Goal: Information Seeking & Learning: Check status

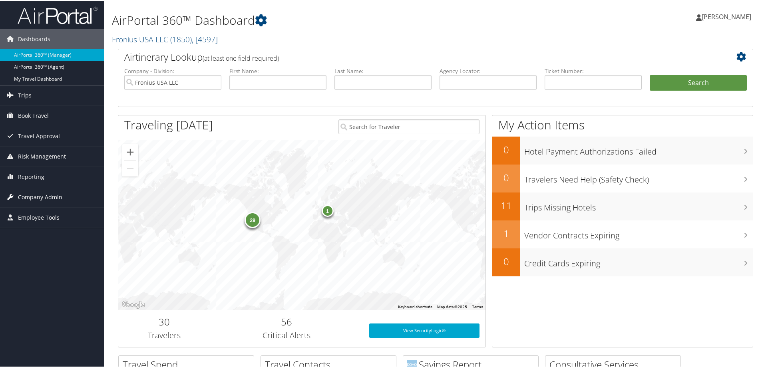
click at [33, 190] on span "Company Admin" at bounding box center [40, 197] width 44 height 20
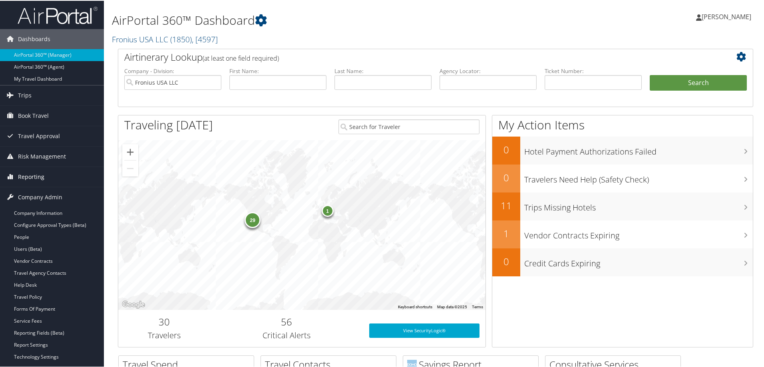
click at [32, 181] on span "Reporting" at bounding box center [31, 176] width 26 height 20
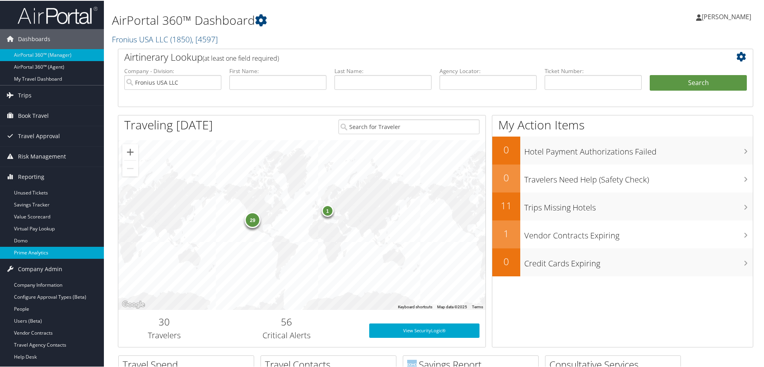
click at [33, 251] on link "Prime Analytics" at bounding box center [52, 252] width 104 height 12
click at [32, 96] on link "Trips" at bounding box center [52, 95] width 104 height 20
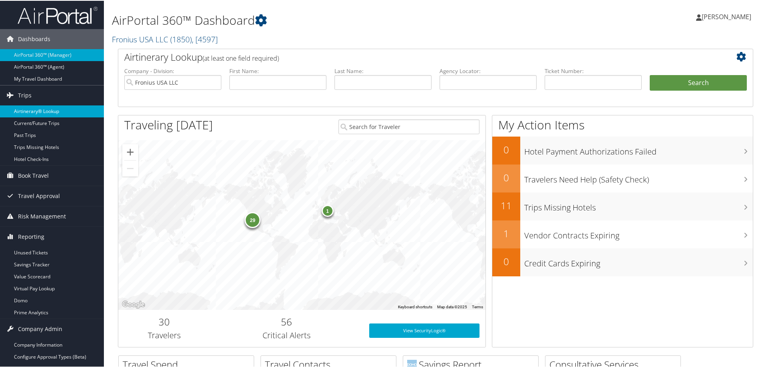
click at [36, 112] on link "Airtinerary® Lookup" at bounding box center [52, 111] width 104 height 12
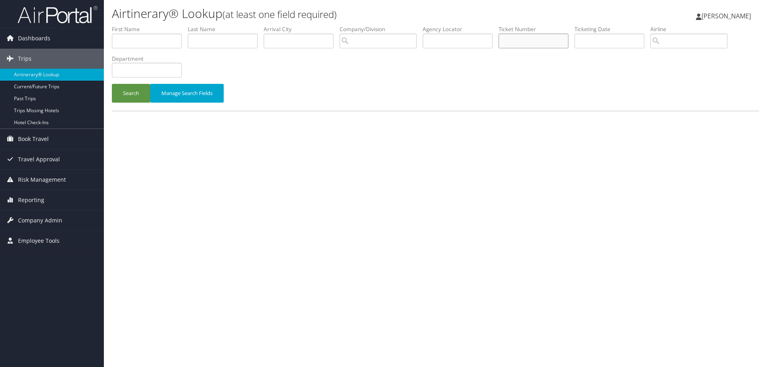
click at [537, 38] on input "text" at bounding box center [534, 41] width 70 height 15
click at [112, 84] on button "Search" at bounding box center [131, 93] width 38 height 19
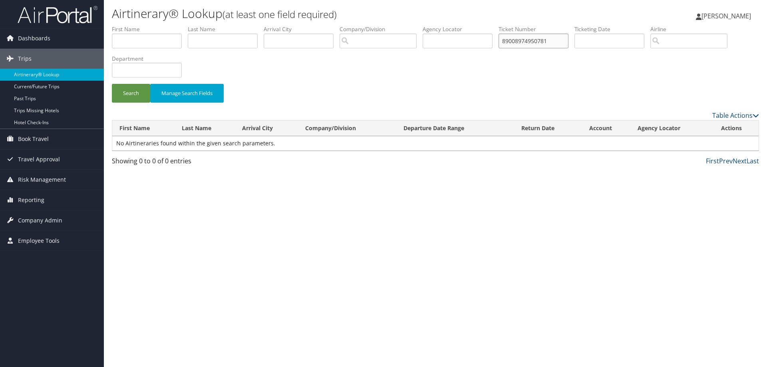
click at [556, 35] on input "89008974950781" at bounding box center [534, 41] width 70 height 15
type input "8900897495078"
click at [112, 84] on button "Search" at bounding box center [131, 93] width 38 height 19
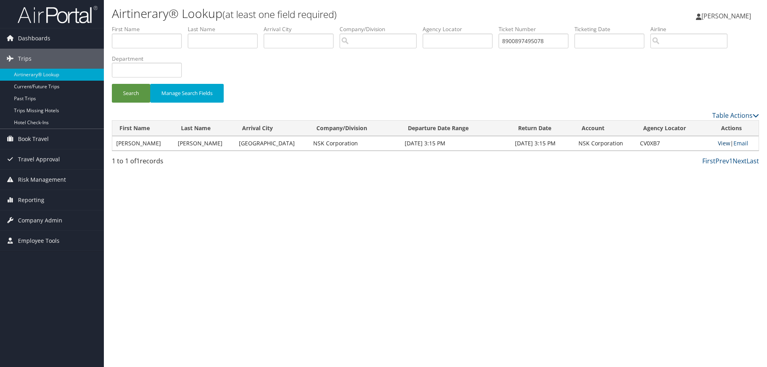
click at [719, 143] on link "View" at bounding box center [724, 143] width 12 height 8
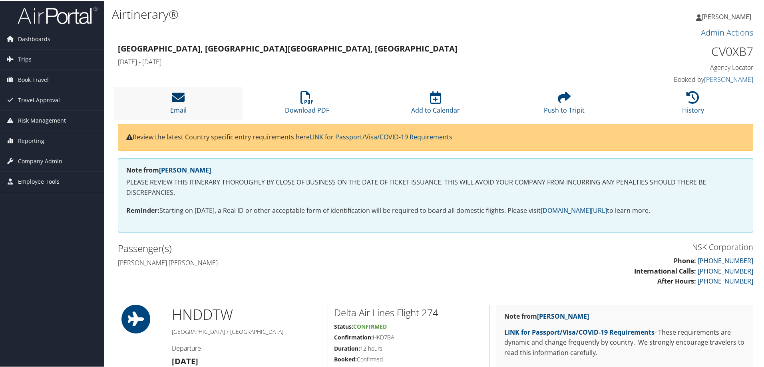
click at [174, 94] on icon at bounding box center [178, 96] width 13 height 13
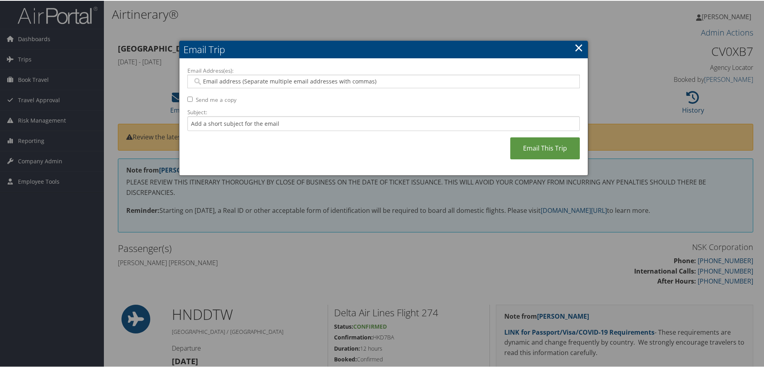
click at [209, 82] on input "Email Address(es):" at bounding box center [384, 81] width 382 height 8
paste input "stewartf@nssa.us.nsk.com"
type input "stewartf@nssa.us.nsk.com"
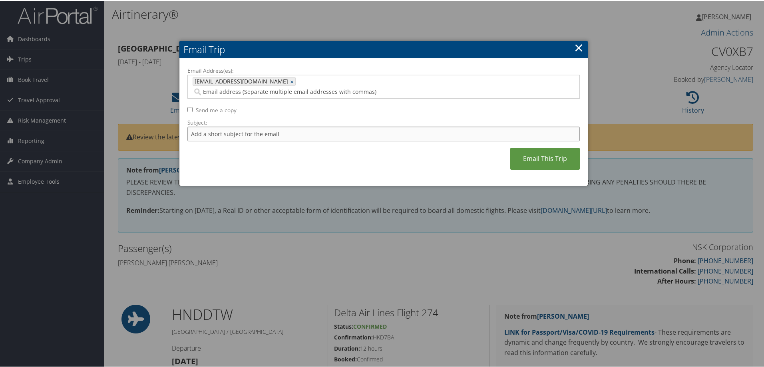
click at [221, 126] on input "Subject:" at bounding box center [383, 133] width 392 height 15
type input "NSK Martin Pilarski Invoice"
click at [554, 147] on link "Email This Trip" at bounding box center [545, 158] width 70 height 22
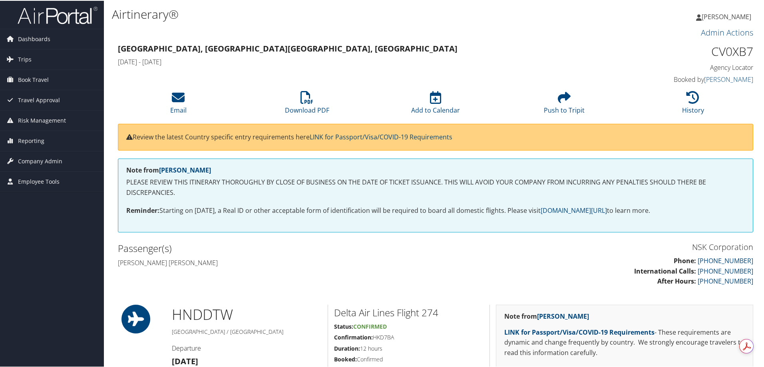
click at [322, 25] on div "Admin Actions Repair Airtinerary®" at bounding box center [435, 33] width 647 height 16
click at [29, 162] on span "Company Admin" at bounding box center [40, 161] width 44 height 20
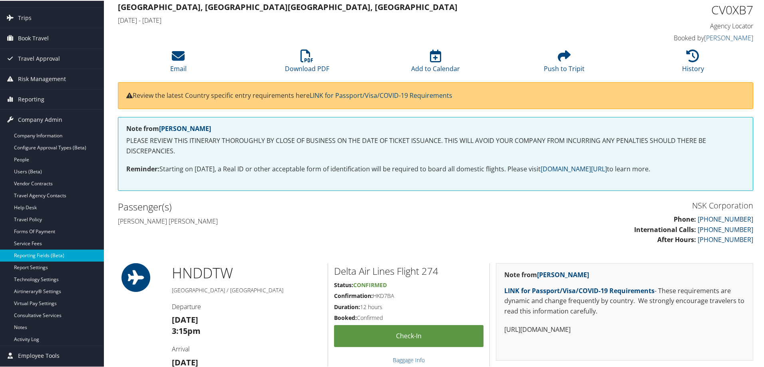
scroll to position [80, 0]
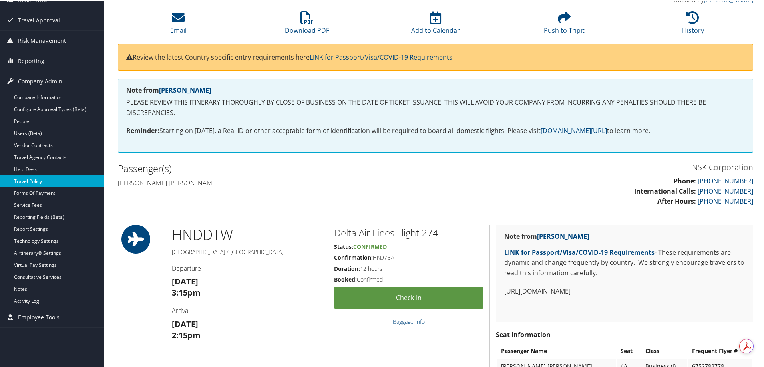
click at [45, 177] on link "Travel Policy" at bounding box center [52, 181] width 104 height 12
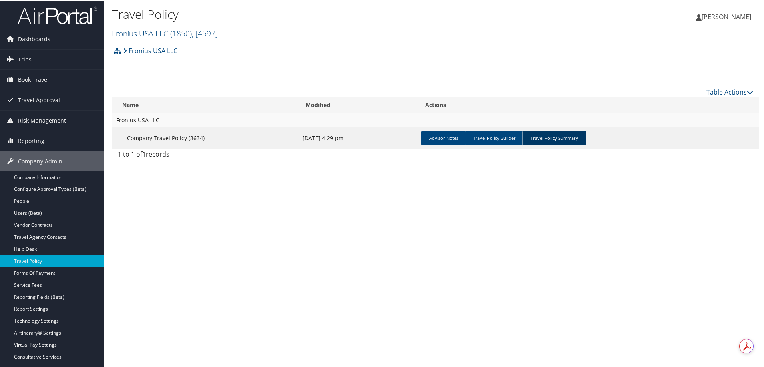
click at [560, 133] on link "Travel Policy Summary" at bounding box center [554, 137] width 64 height 14
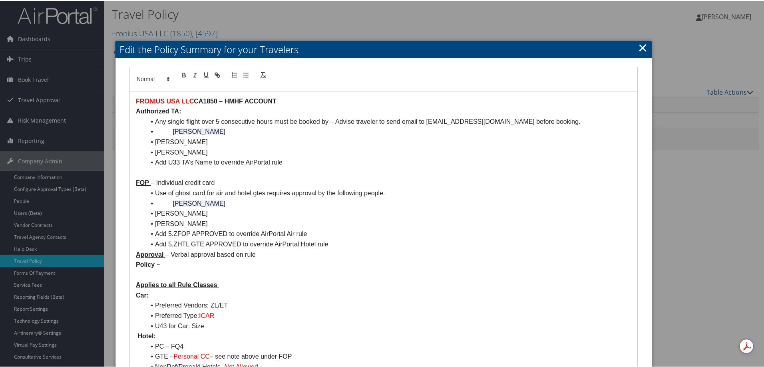
click at [640, 47] on link "×" at bounding box center [642, 47] width 9 height 16
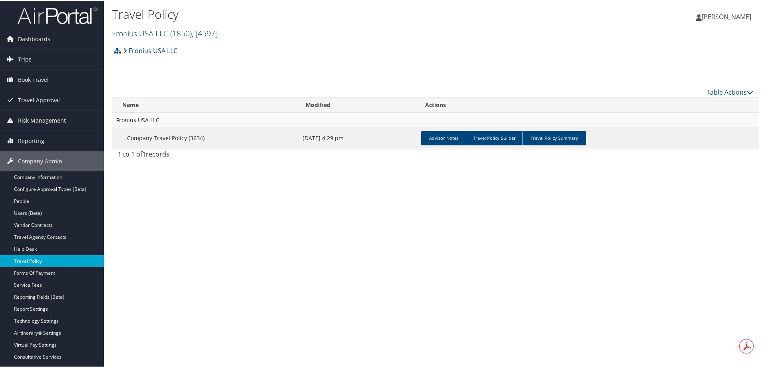
click at [128, 30] on link "Fronius USA LLC ( 1850 ) , [ 4597 ]" at bounding box center [165, 32] width 106 height 11
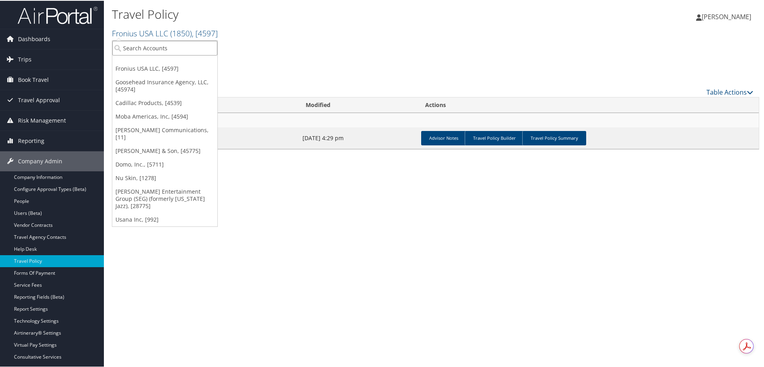
click at [133, 44] on input "search" at bounding box center [164, 47] width 105 height 15
type input "fev"
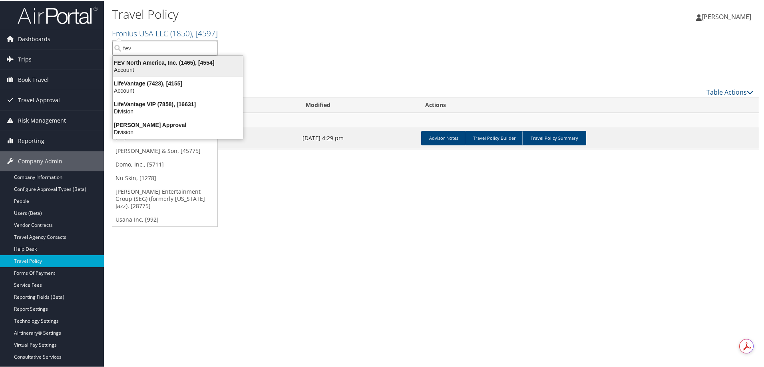
click at [162, 60] on div "FEV North America, Inc. (1465), [4554]" at bounding box center [178, 61] width 140 height 7
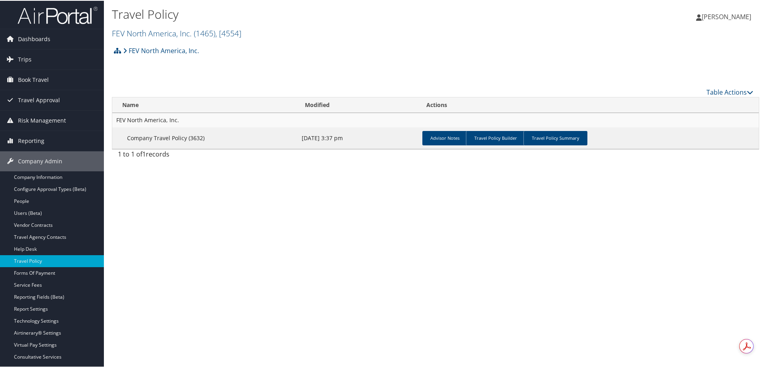
click at [546, 145] on td "Advisor Notes Travel Policy Builder Travel Policy Summary" at bounding box center [589, 138] width 340 height 22
click at [548, 139] on link "Travel Policy Summary" at bounding box center [556, 137] width 64 height 14
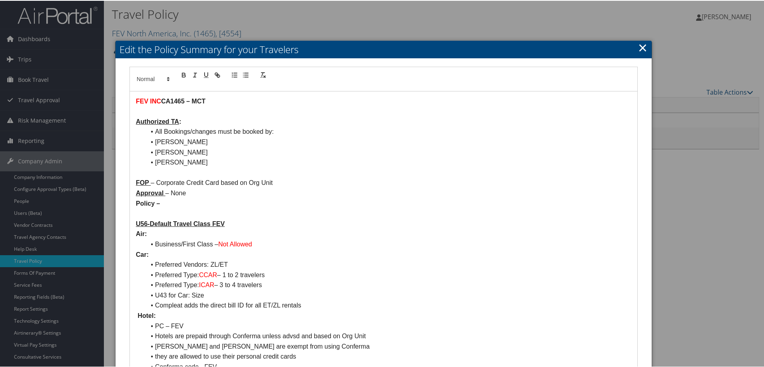
drag, startPoint x: 641, startPoint y: 47, endPoint x: 584, endPoint y: 35, distance: 57.6
click at [641, 47] on link "×" at bounding box center [642, 47] width 9 height 16
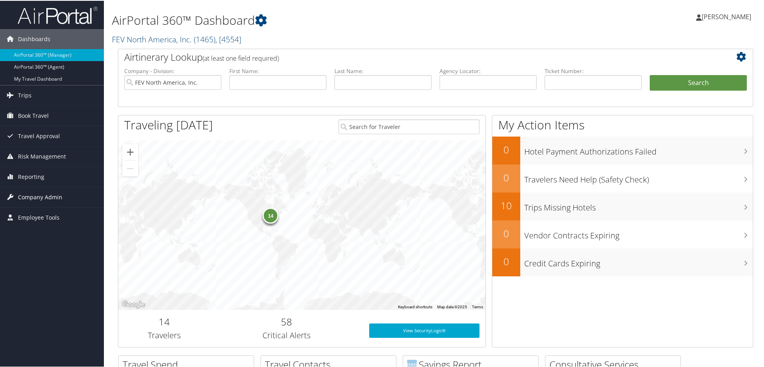
click at [35, 192] on span "Company Admin" at bounding box center [40, 197] width 44 height 20
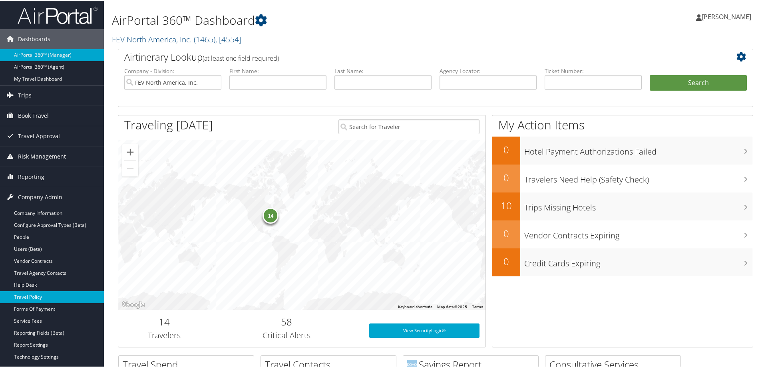
click at [41, 295] on link "Travel Policy" at bounding box center [52, 297] width 104 height 12
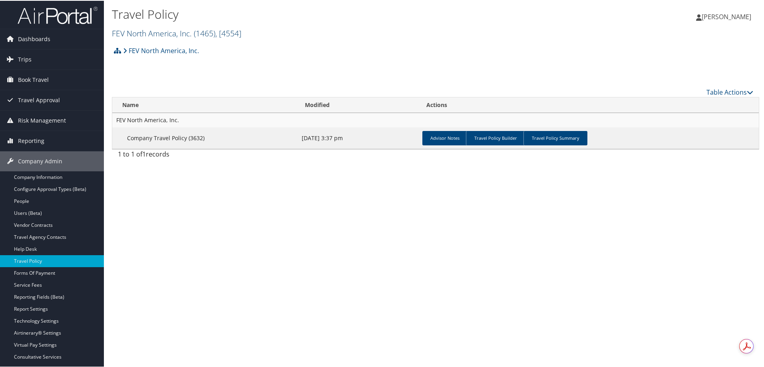
click at [143, 34] on link "FEV North America, Inc. ( 1465 ) , [ 4554 ]" at bounding box center [176, 32] width 129 height 11
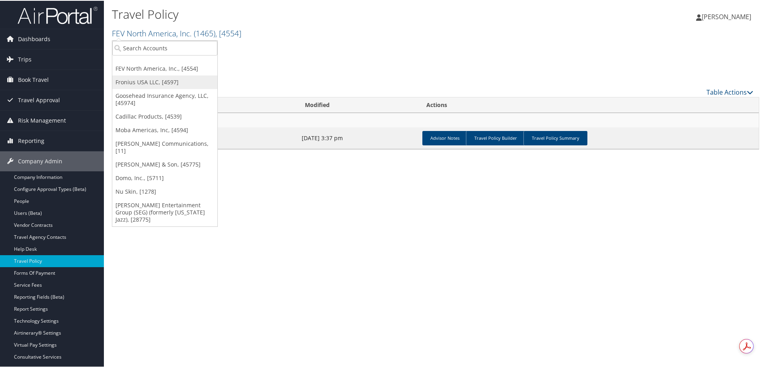
click at [159, 83] on link "Fronius USA LLC, [4597]" at bounding box center [164, 82] width 105 height 14
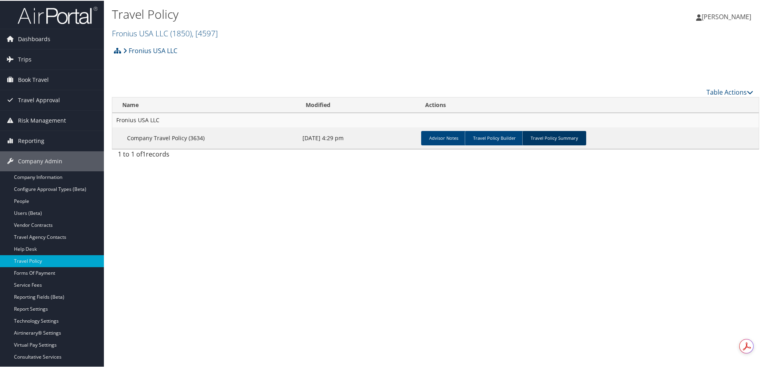
click at [563, 135] on link "Travel Policy Summary" at bounding box center [554, 137] width 64 height 14
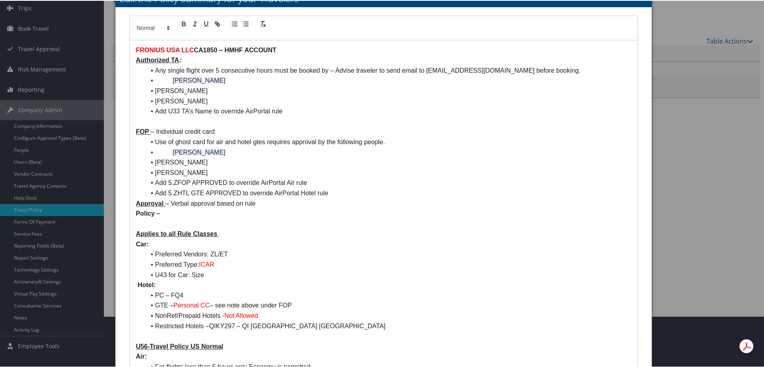
scroll to position [40, 0]
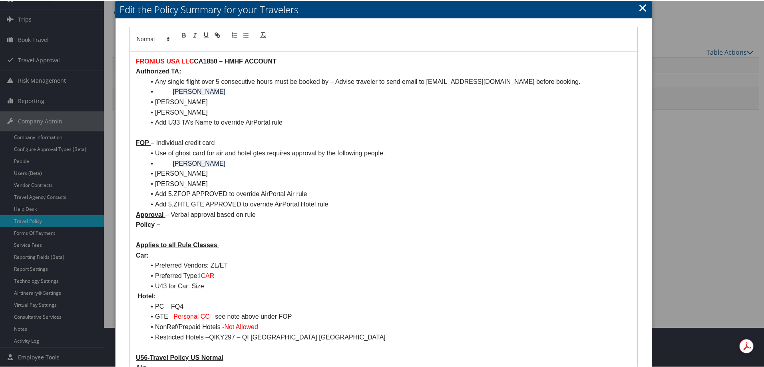
click at [638, 4] on link "×" at bounding box center [642, 7] width 9 height 16
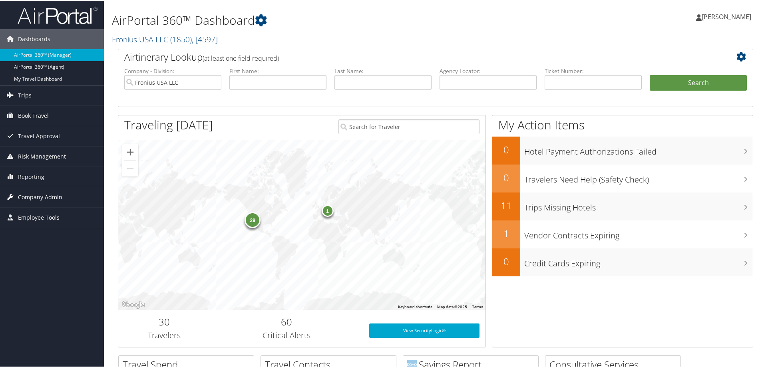
click at [23, 193] on span "Company Admin" at bounding box center [40, 197] width 44 height 20
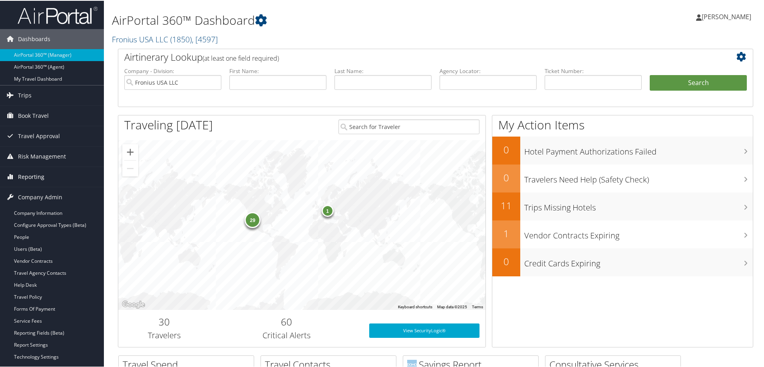
click at [23, 175] on span "Reporting" at bounding box center [31, 176] width 26 height 20
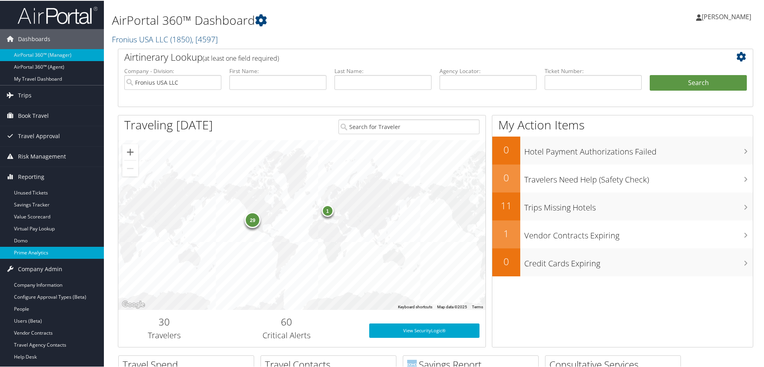
click at [26, 251] on link "Prime Analytics" at bounding box center [52, 252] width 104 height 12
click at [130, 36] on link "Fronius USA LLC ( 1850 ) , [ 4597 ]" at bounding box center [165, 38] width 106 height 11
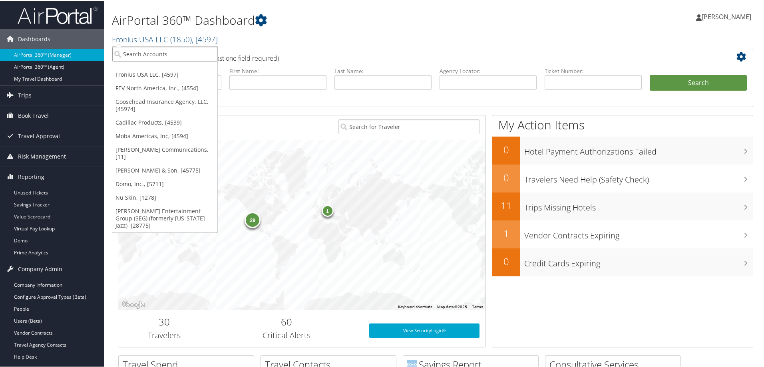
click at [148, 58] on input "search" at bounding box center [164, 53] width 105 height 15
type input "narmco"
click at [151, 68] on div "Narmco Group (2190), [6141]" at bounding box center [165, 67] width 114 height 7
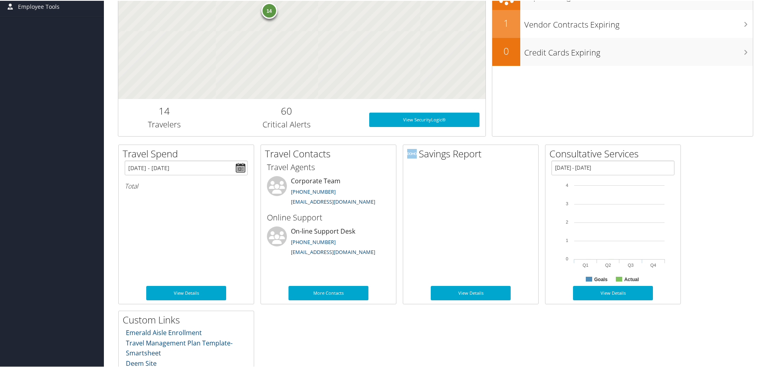
scroll to position [211, 0]
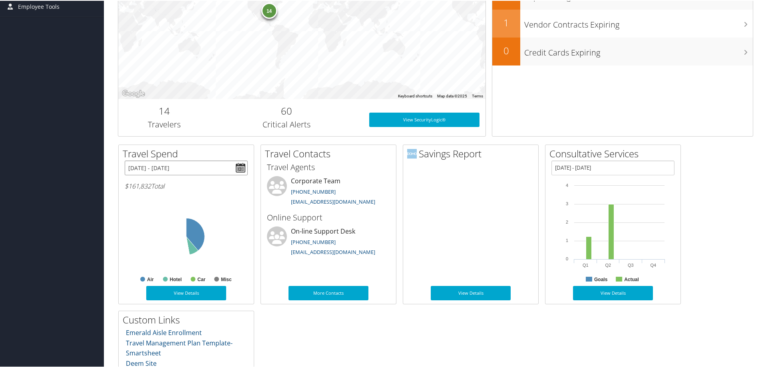
click at [239, 167] on input "01/01/2025 - 09/09/2025" at bounding box center [186, 167] width 123 height 15
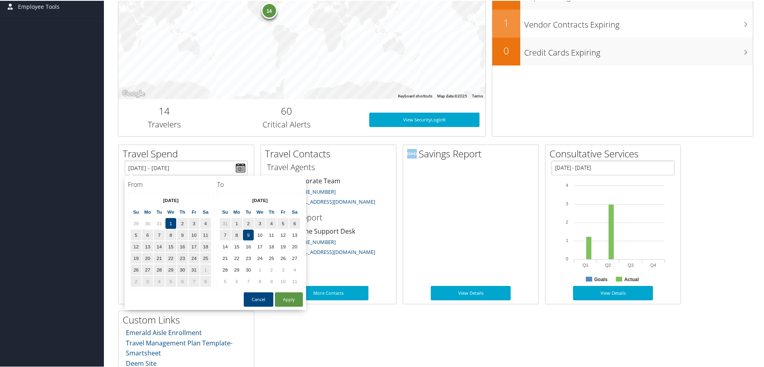
click at [153, 199] on th "Jan 2025" at bounding box center [170, 199] width 57 height 11
click at [137, 199] on th at bounding box center [136, 199] width 11 height 11
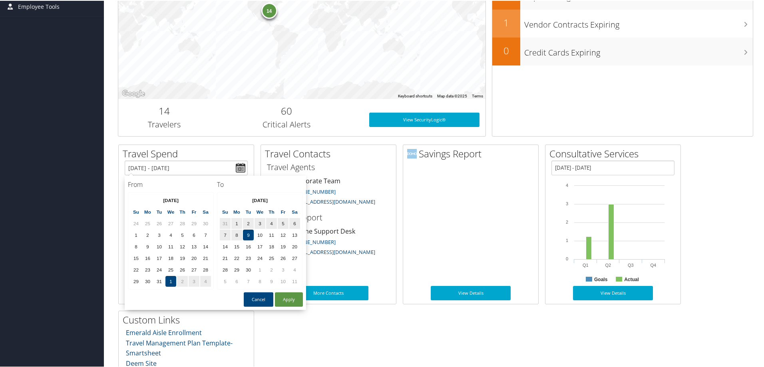
click at [137, 199] on th at bounding box center [136, 199] width 11 height 11
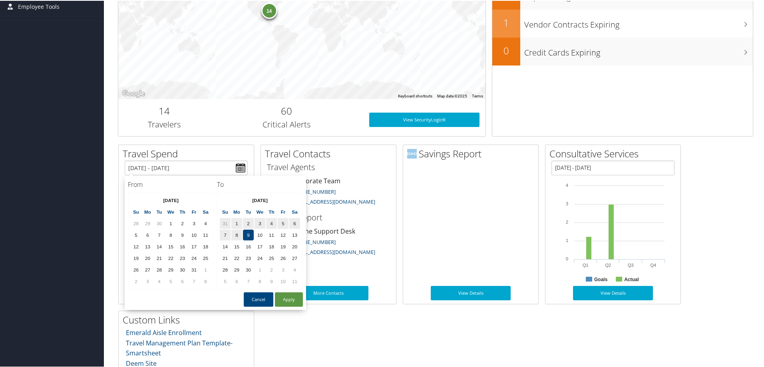
click at [137, 199] on th at bounding box center [136, 199] width 11 height 11
click at [205, 200] on th at bounding box center [205, 199] width 11 height 11
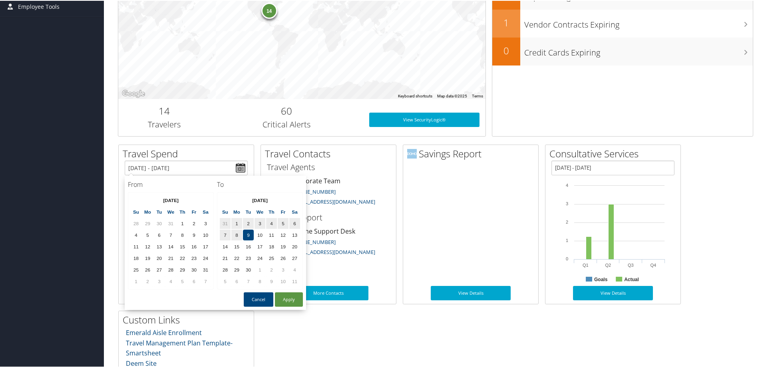
click at [205, 200] on th at bounding box center [205, 199] width 11 height 11
click at [138, 232] on td "1" at bounding box center [136, 234] width 11 height 11
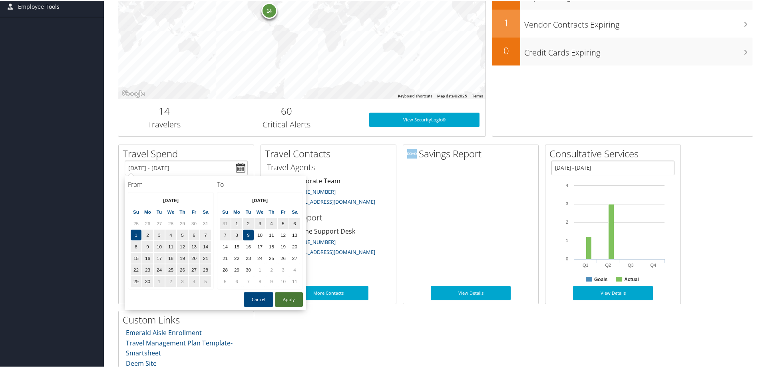
click at [292, 298] on button "Apply" at bounding box center [289, 299] width 28 height 14
type input "09/01/2024 - 09/09/2025"
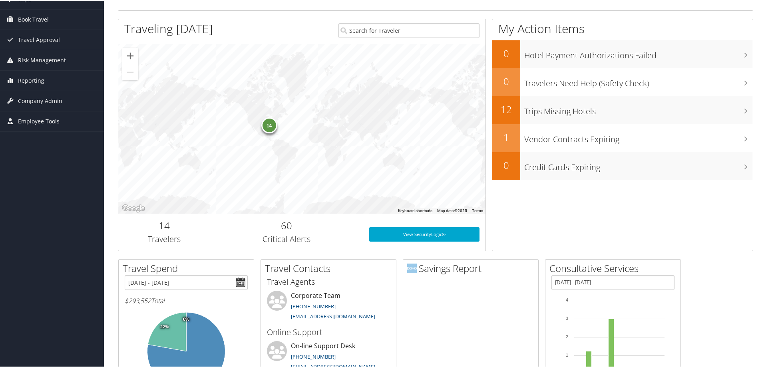
scroll to position [0, 0]
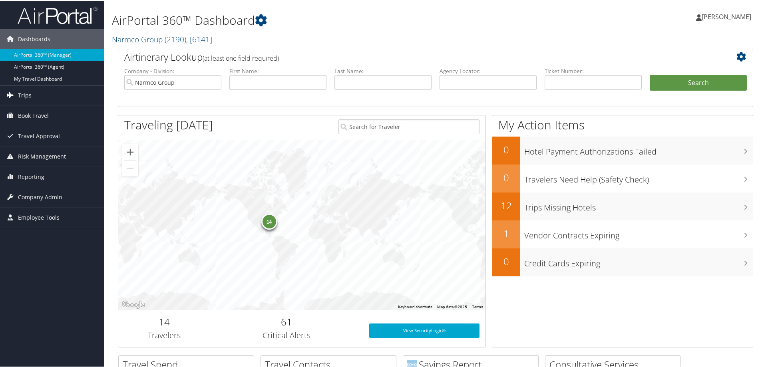
click at [25, 95] on span "Trips" at bounding box center [25, 95] width 14 height 20
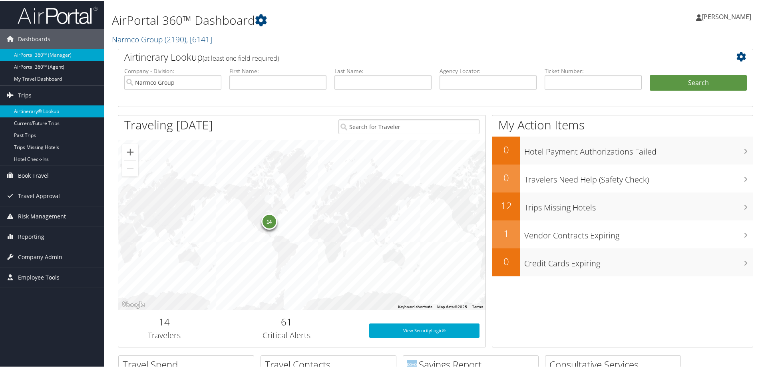
click at [39, 109] on link "Airtinerary® Lookup" at bounding box center [52, 111] width 104 height 12
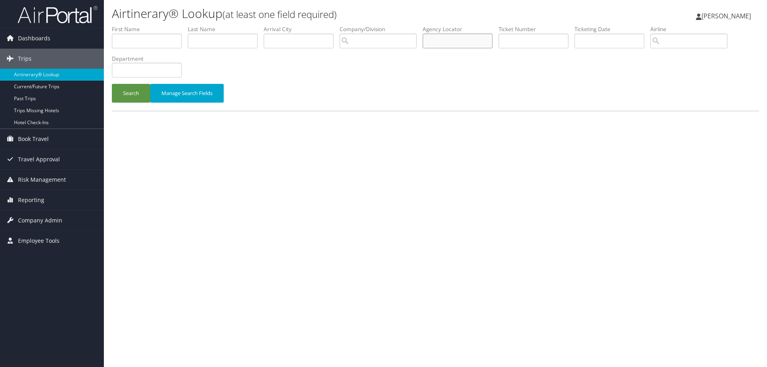
click at [446, 41] on input "text" at bounding box center [458, 41] width 70 height 15
paste input "CN96GL"
type input "CN96GL"
click at [134, 97] on button "Search" at bounding box center [131, 93] width 38 height 19
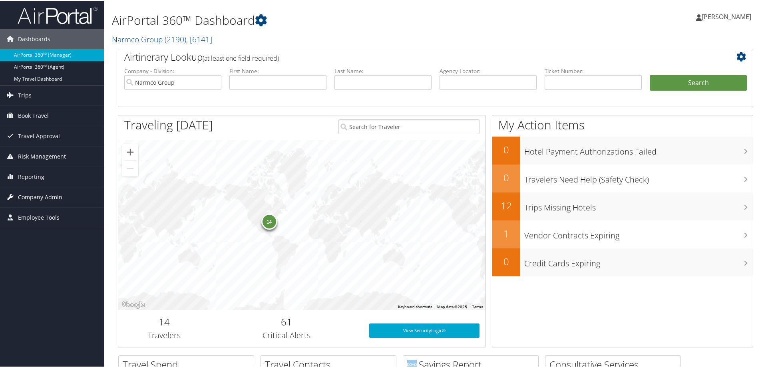
click at [40, 195] on span "Company Admin" at bounding box center [40, 197] width 44 height 20
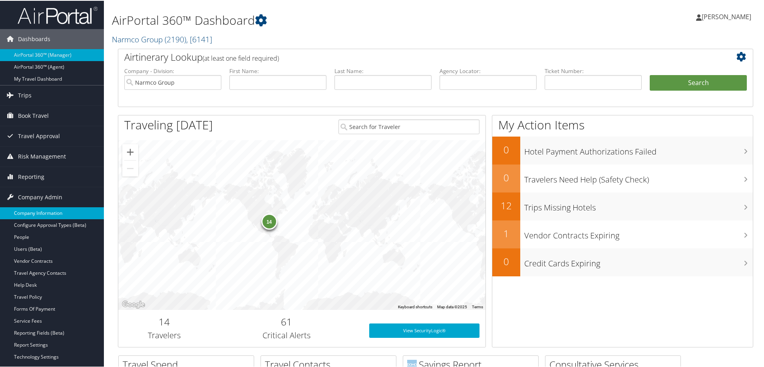
click at [37, 209] on link "Company Information" at bounding box center [52, 213] width 104 height 12
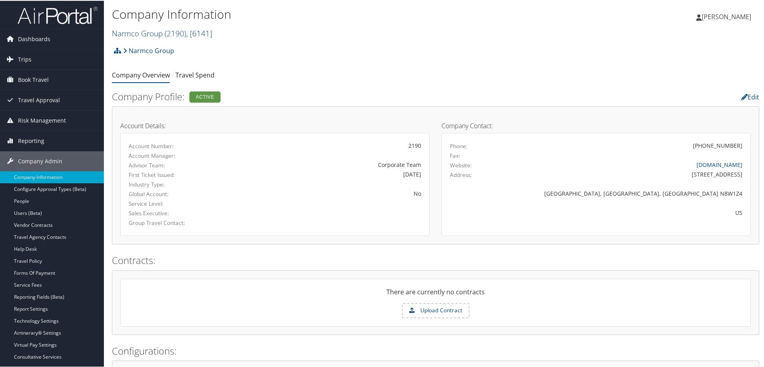
click at [126, 30] on link "Narmco Group ( 2190 ) , [ 6141 ]" at bounding box center [162, 32] width 100 height 11
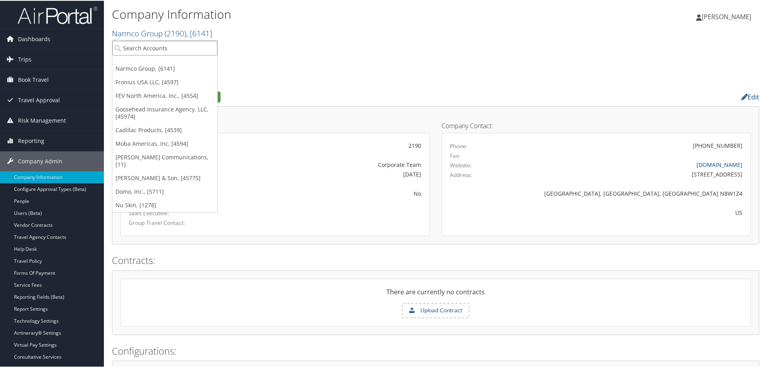
click at [131, 49] on input "search" at bounding box center [164, 47] width 105 height 15
type input "magna corporate services"
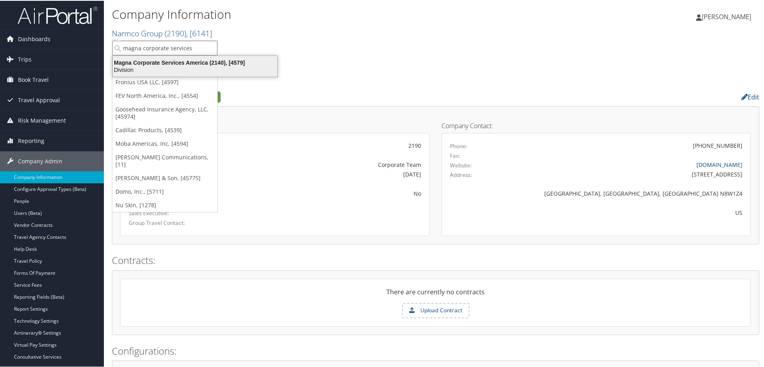
click at [156, 66] on div "Division" at bounding box center [195, 69] width 174 height 7
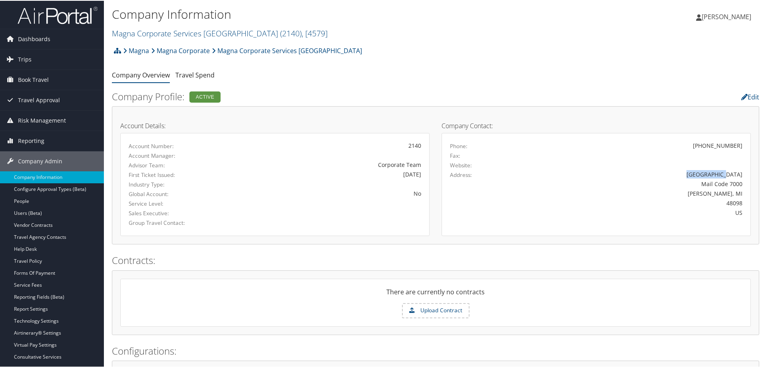
drag, startPoint x: 705, startPoint y: 171, endPoint x: 742, endPoint y: 171, distance: 36.8
click at [742, 171] on div "[GEOGRAPHIC_DATA]" at bounding box center [634, 173] width 229 height 8
copy div "[GEOGRAPHIC_DATA]"
click at [31, 56] on link "Trips" at bounding box center [52, 59] width 104 height 20
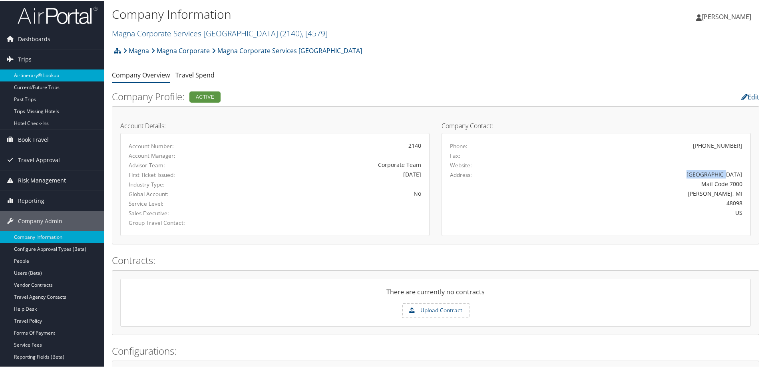
click at [42, 73] on link "Airtinerary® Lookup" at bounding box center [52, 75] width 104 height 12
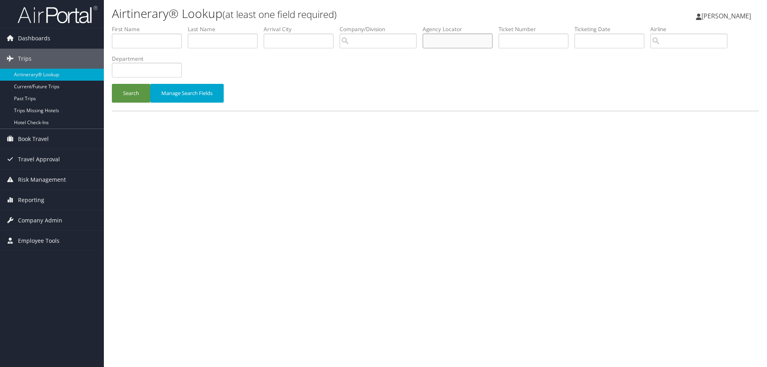
click at [455, 42] on input "text" at bounding box center [458, 41] width 70 height 15
paste input "MMSA8X"
type input "MMSA8X"
click at [133, 90] on button "Search" at bounding box center [131, 93] width 38 height 19
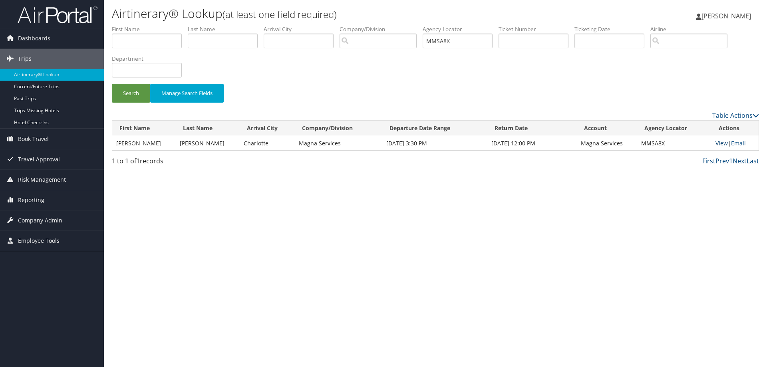
click at [721, 143] on link "View" at bounding box center [722, 143] width 12 height 8
drag, startPoint x: 661, startPoint y: 143, endPoint x: 623, endPoint y: 145, distance: 37.7
click at [623, 145] on tr "[PERSON_NAME] [PERSON_NAME] Magna Services [DATE] 3:30 PM [DATE] 12:00 PM Magna…" at bounding box center [435, 143] width 647 height 14
copy tr "MMSA8X"
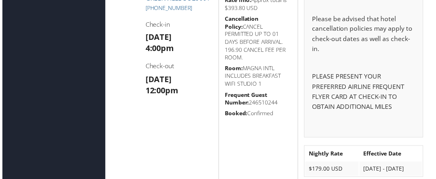
scroll to position [919, 0]
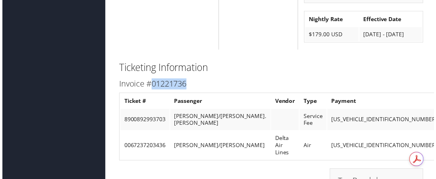
drag, startPoint x: 192, startPoint y: 70, endPoint x: 149, endPoint y: 72, distance: 42.8
click at [149, 80] on h3 "Invoice #01221736" at bounding box center [271, 85] width 307 height 11
copy h3 "01221736"
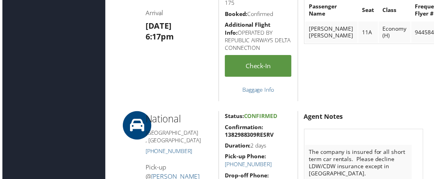
scroll to position [120, 0]
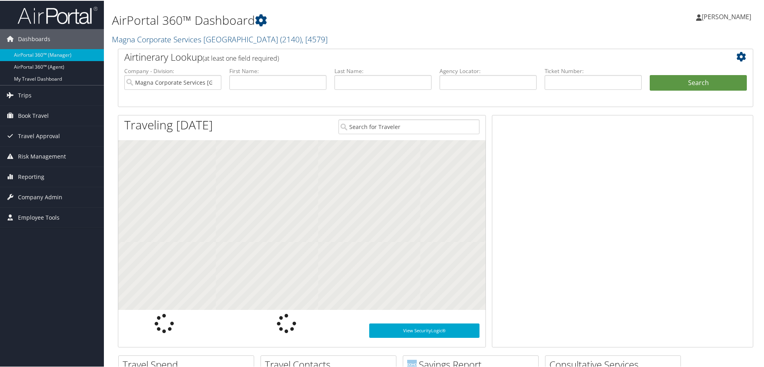
click at [706, 16] on span "[PERSON_NAME]" at bounding box center [727, 16] width 50 height 9
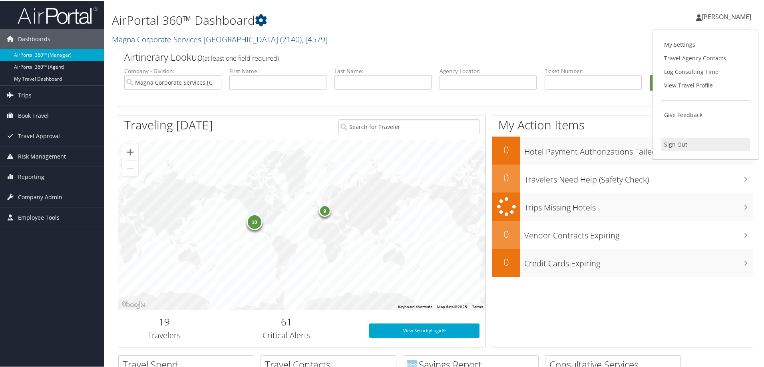
click at [672, 147] on link "Sign Out" at bounding box center [705, 144] width 89 height 14
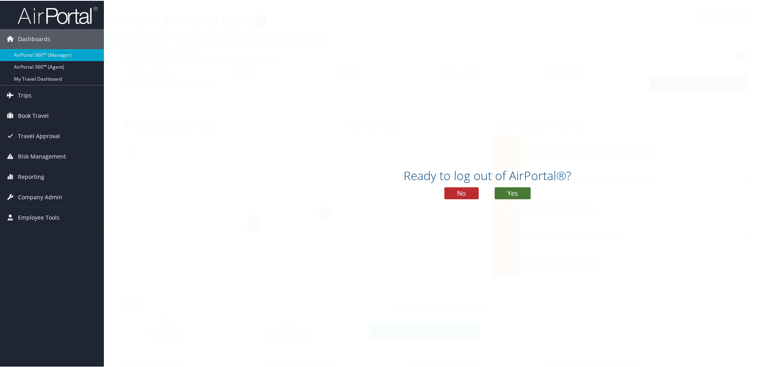
click at [512, 194] on button "Yes" at bounding box center [513, 193] width 36 height 12
